Goal: Task Accomplishment & Management: Use online tool/utility

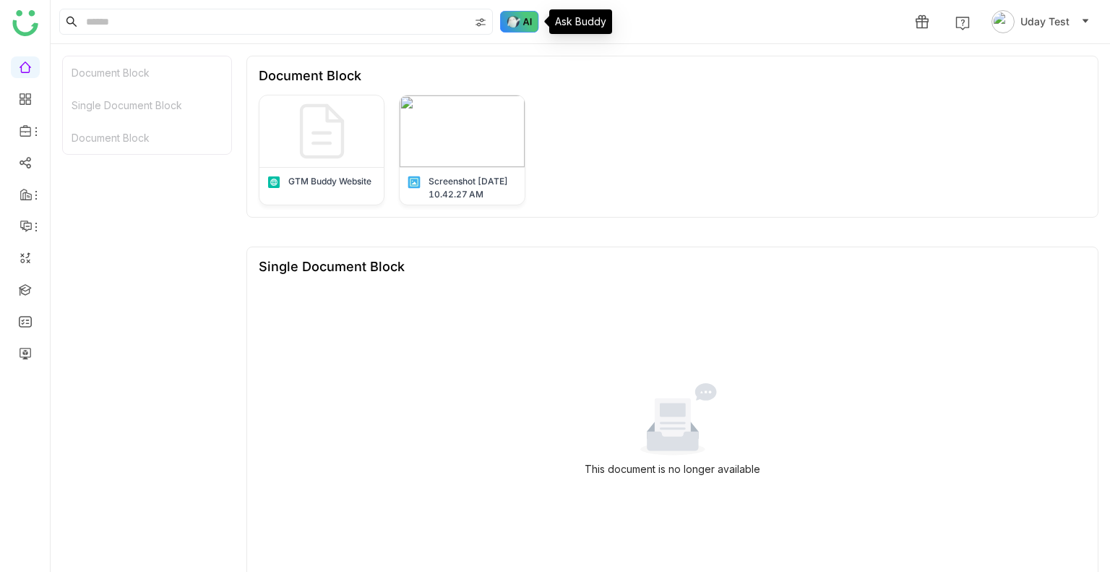
click at [503, 20] on img at bounding box center [519, 22] width 39 height 22
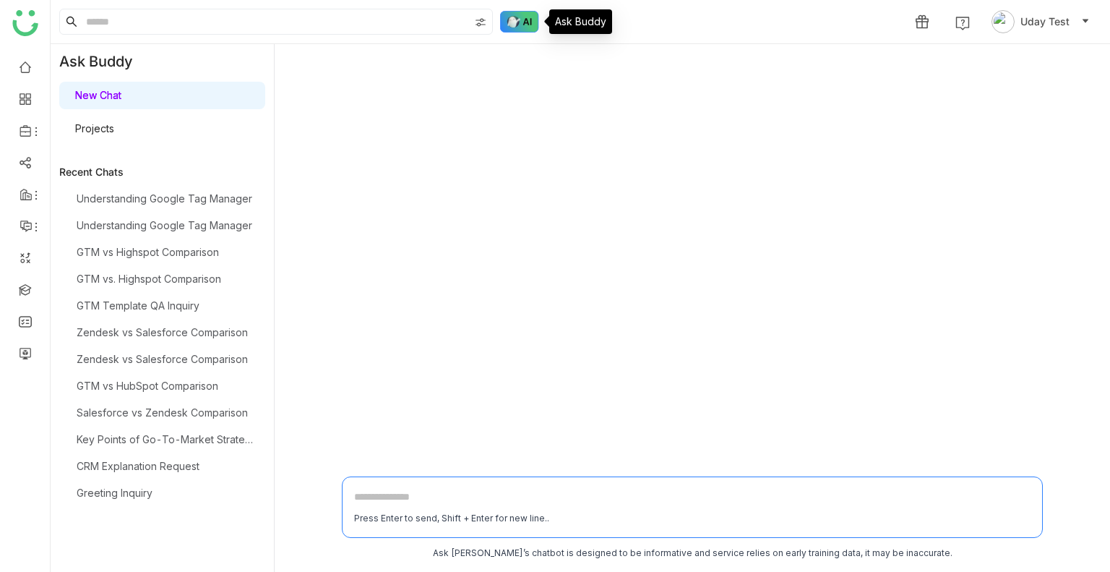
click at [512, 20] on img at bounding box center [519, 22] width 39 height 22
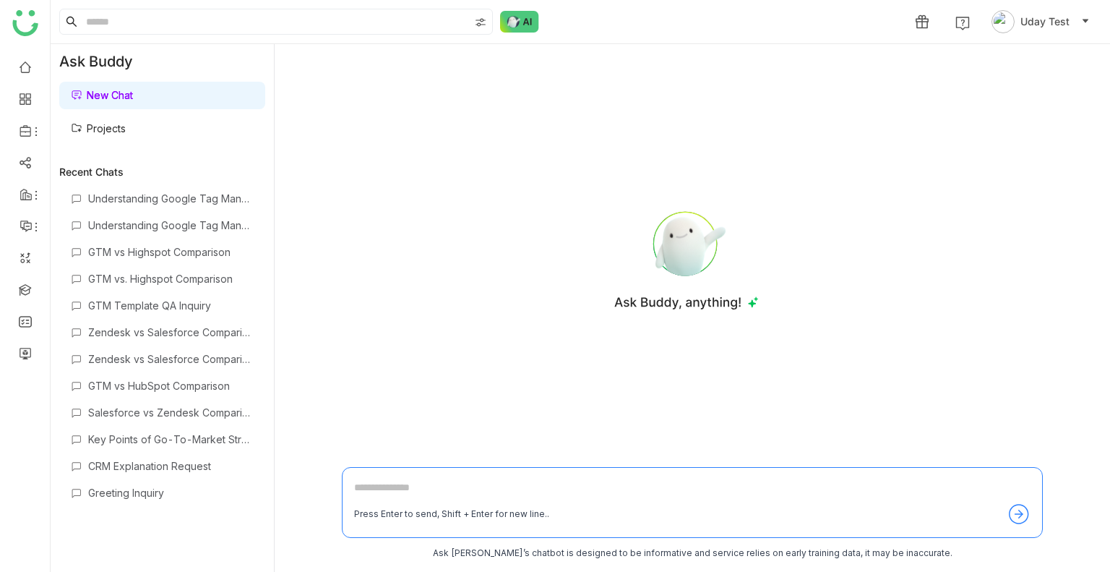
click at [106, 134] on link "Projects" at bounding box center [98, 128] width 55 height 12
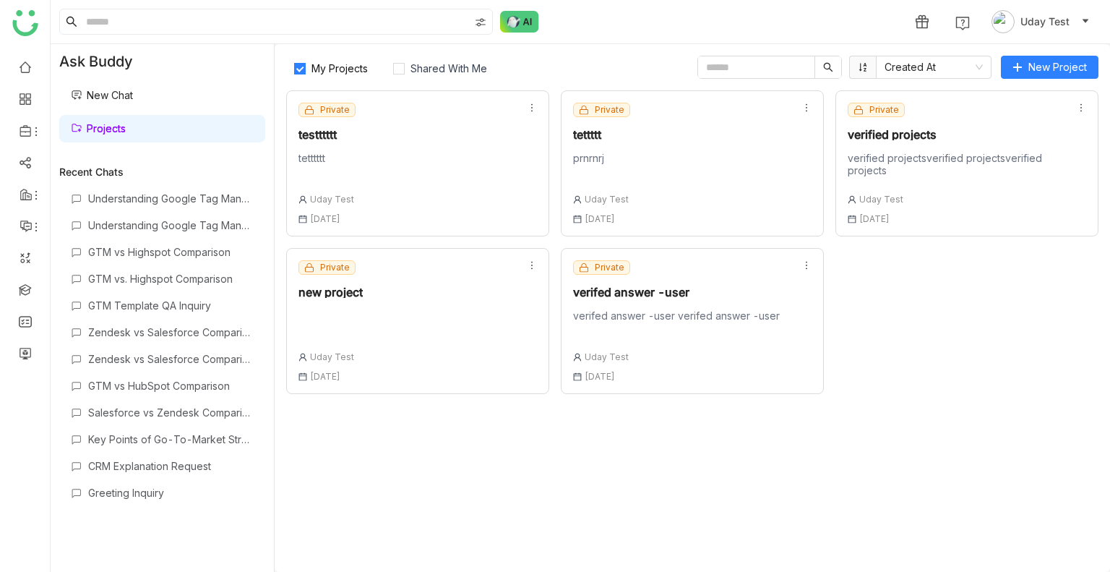
click at [384, 160] on div "Private testttttt tetttttt Uday Test [DATE]" at bounding box center [417, 163] width 263 height 146
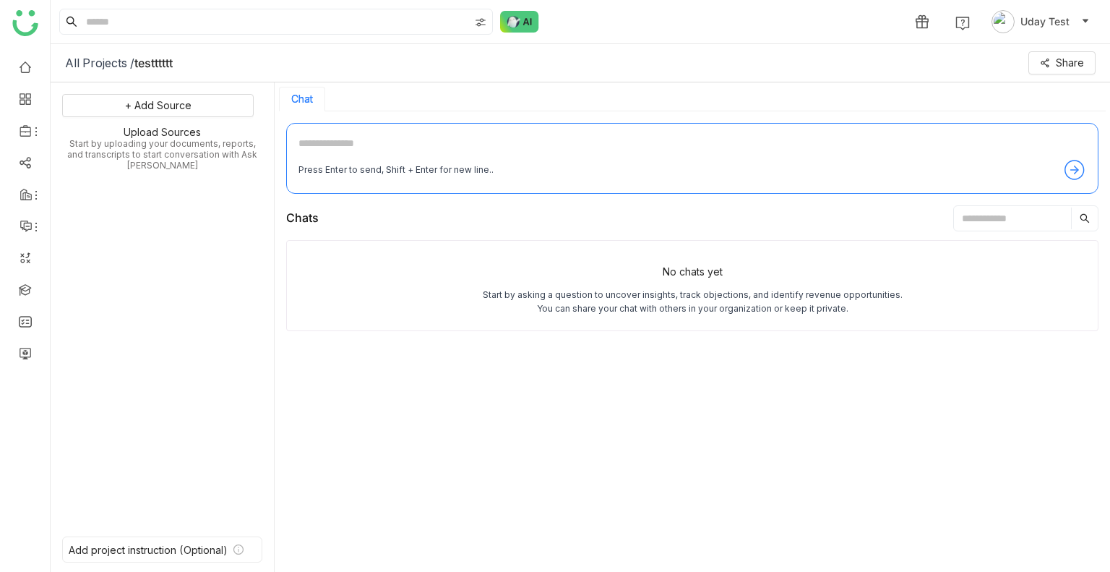
click at [384, 160] on div "Press Enter to send, Shift + Enter for new line.." at bounding box center [692, 169] width 788 height 23
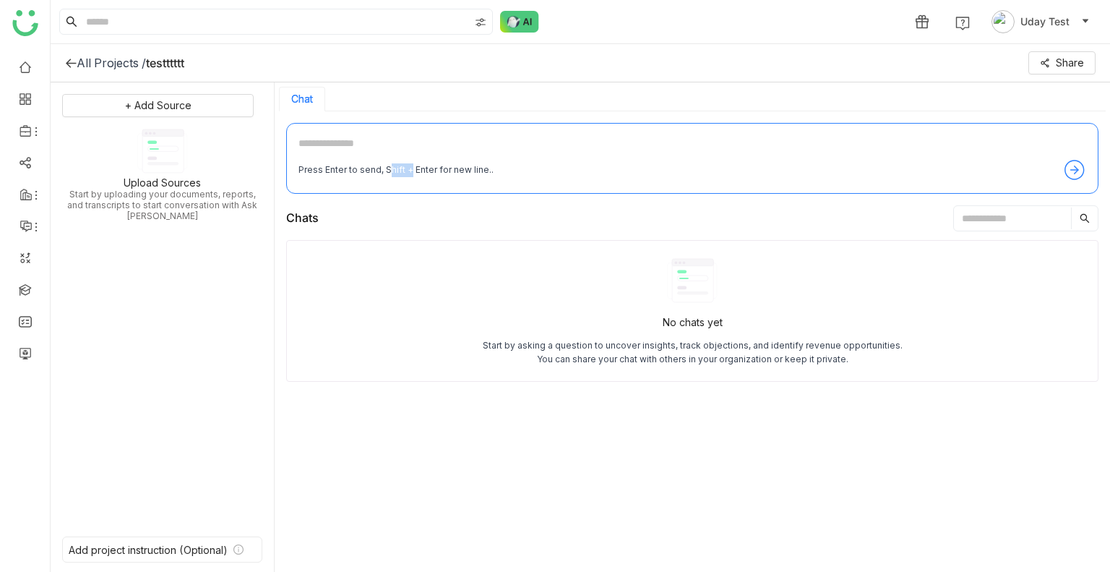
click at [384, 160] on div "Press Enter to send, Shift + Enter for new line.." at bounding box center [692, 169] width 788 height 23
click at [165, 102] on span "+ Add Source" at bounding box center [149, 106] width 66 height 16
click at [154, 143] on span "GTM Buddy Content" at bounding box center [160, 144] width 83 height 13
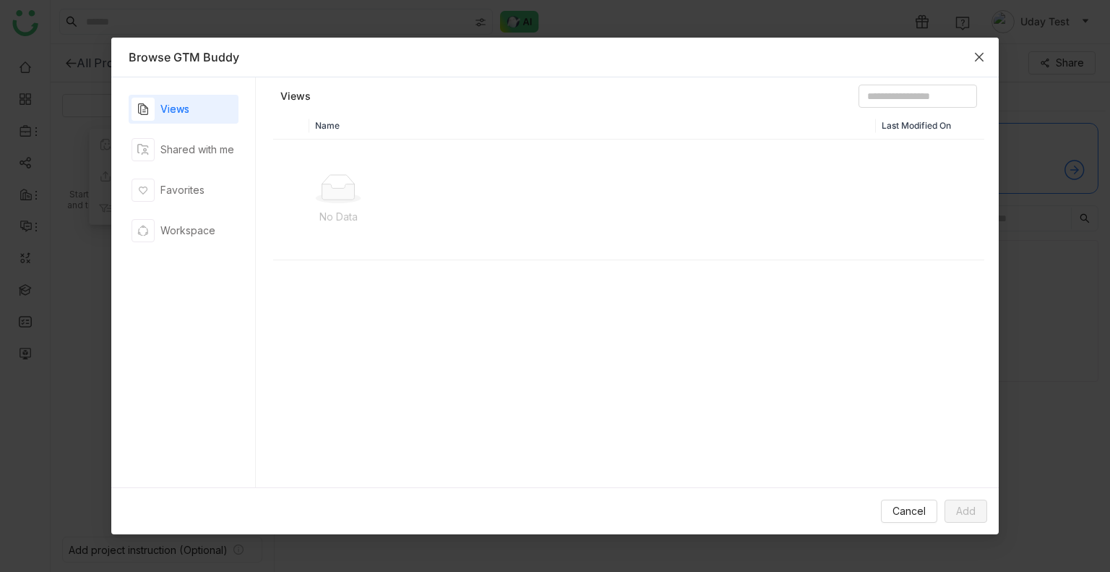
click at [978, 47] on span "Close" at bounding box center [979, 57] width 39 height 39
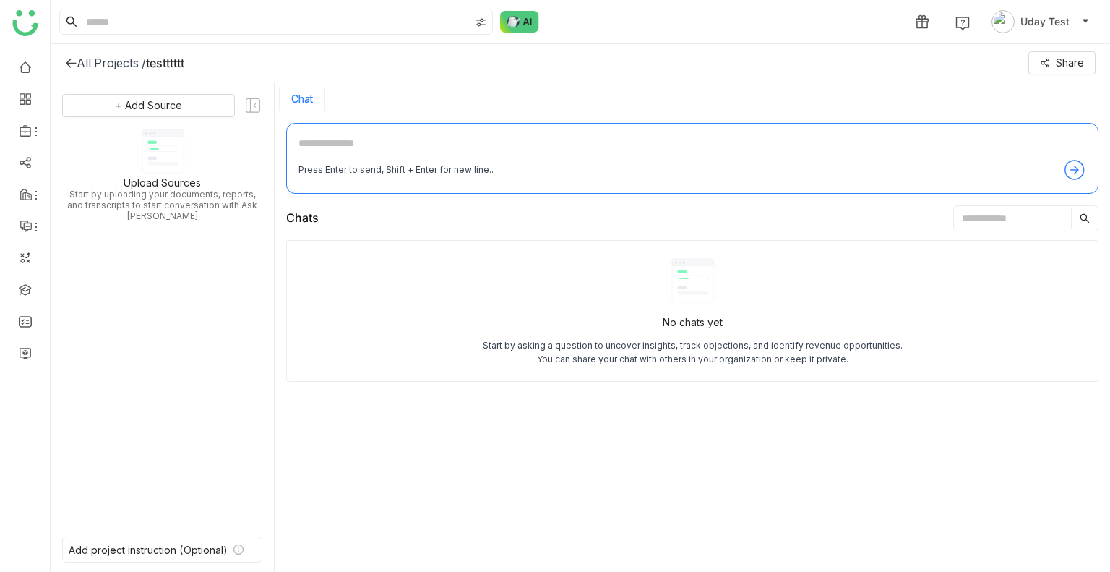
click at [94, 59] on div "All Projects /" at bounding box center [111, 63] width 69 height 14
